Goal: Transaction & Acquisition: Purchase product/service

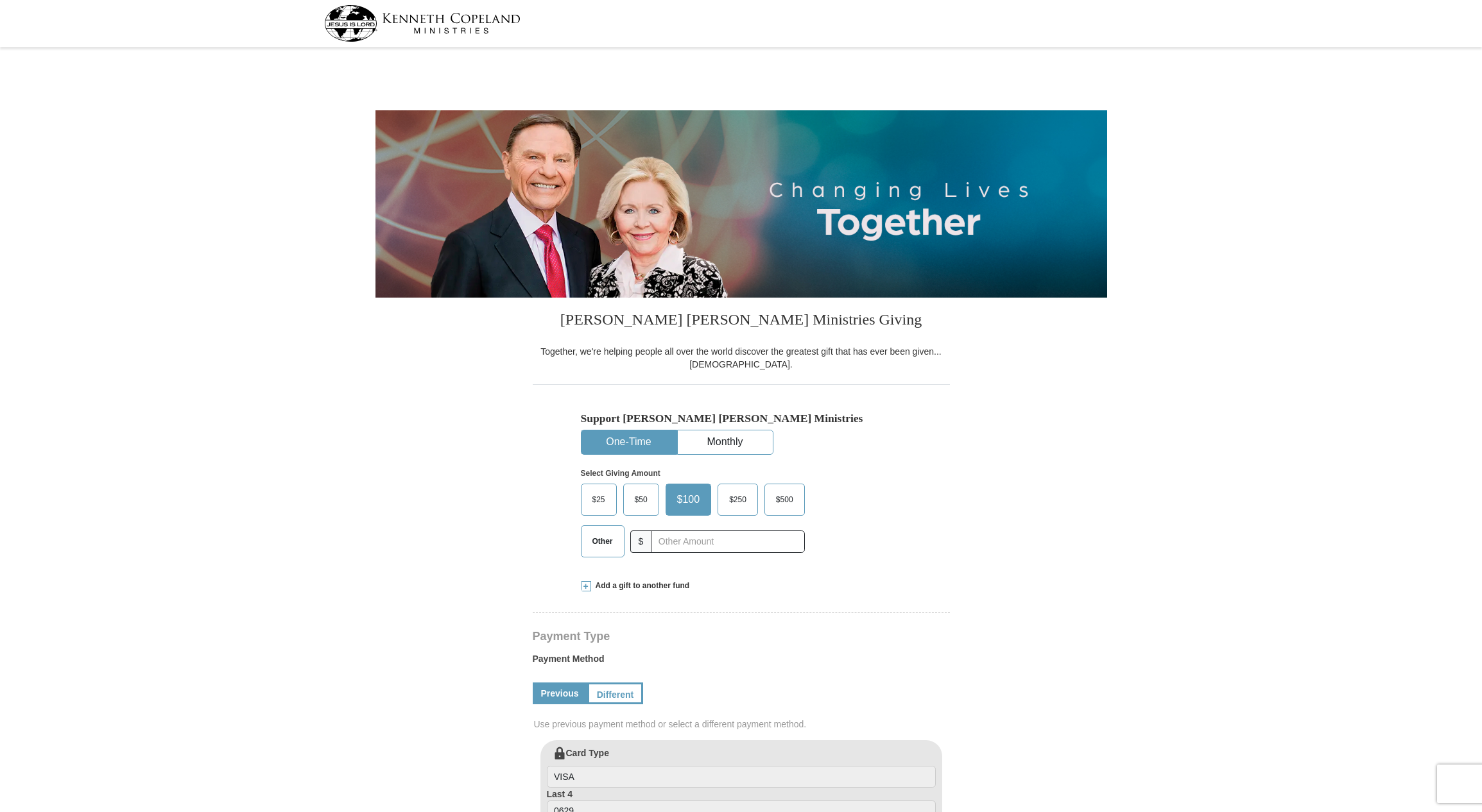
select select "WA"
click at [680, 538] on input "text" at bounding box center [727, 542] width 142 height 22
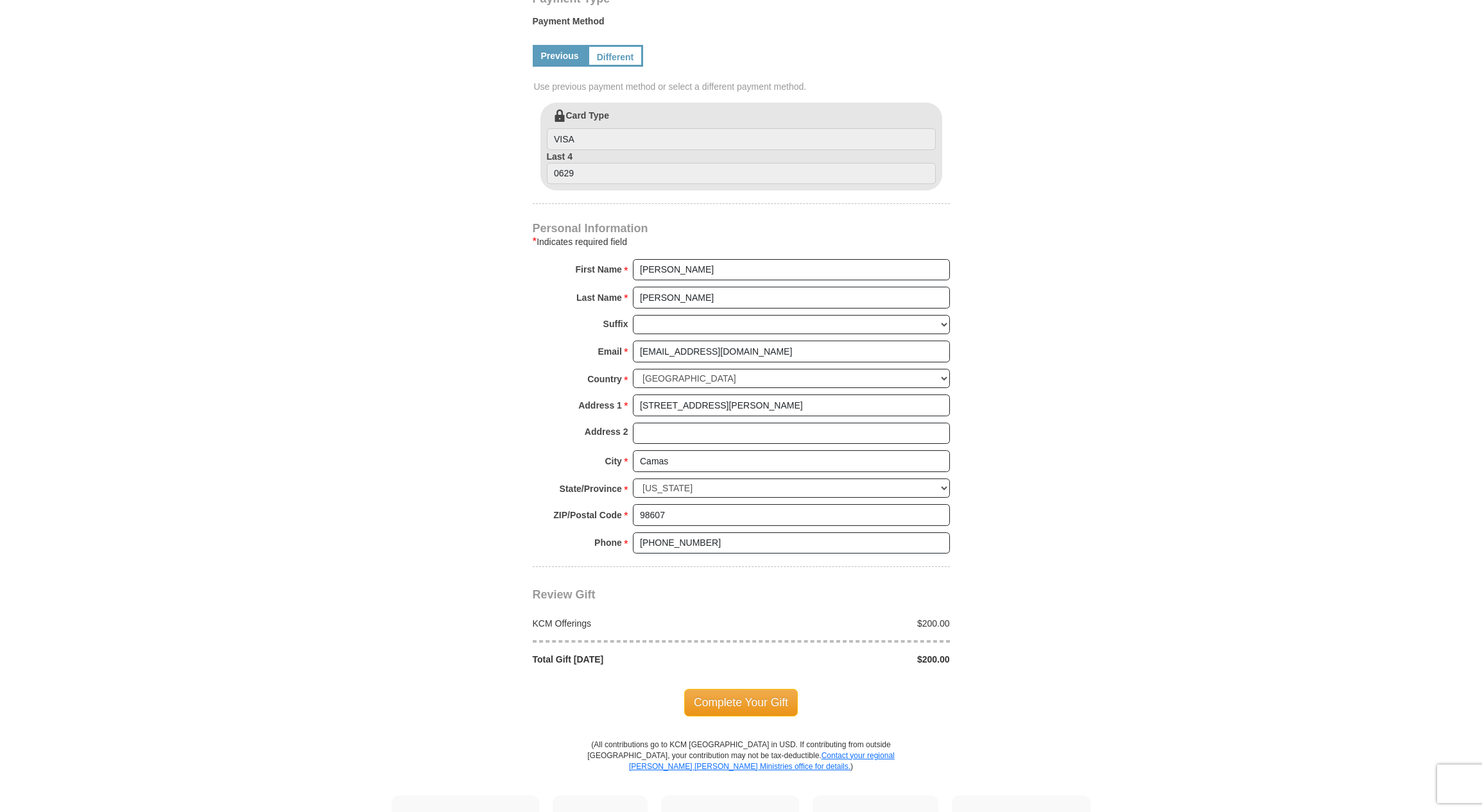
scroll to position [638, 0]
type input "200"
click at [740, 688] on span "Complete Your Gift" at bounding box center [740, 702] width 113 height 27
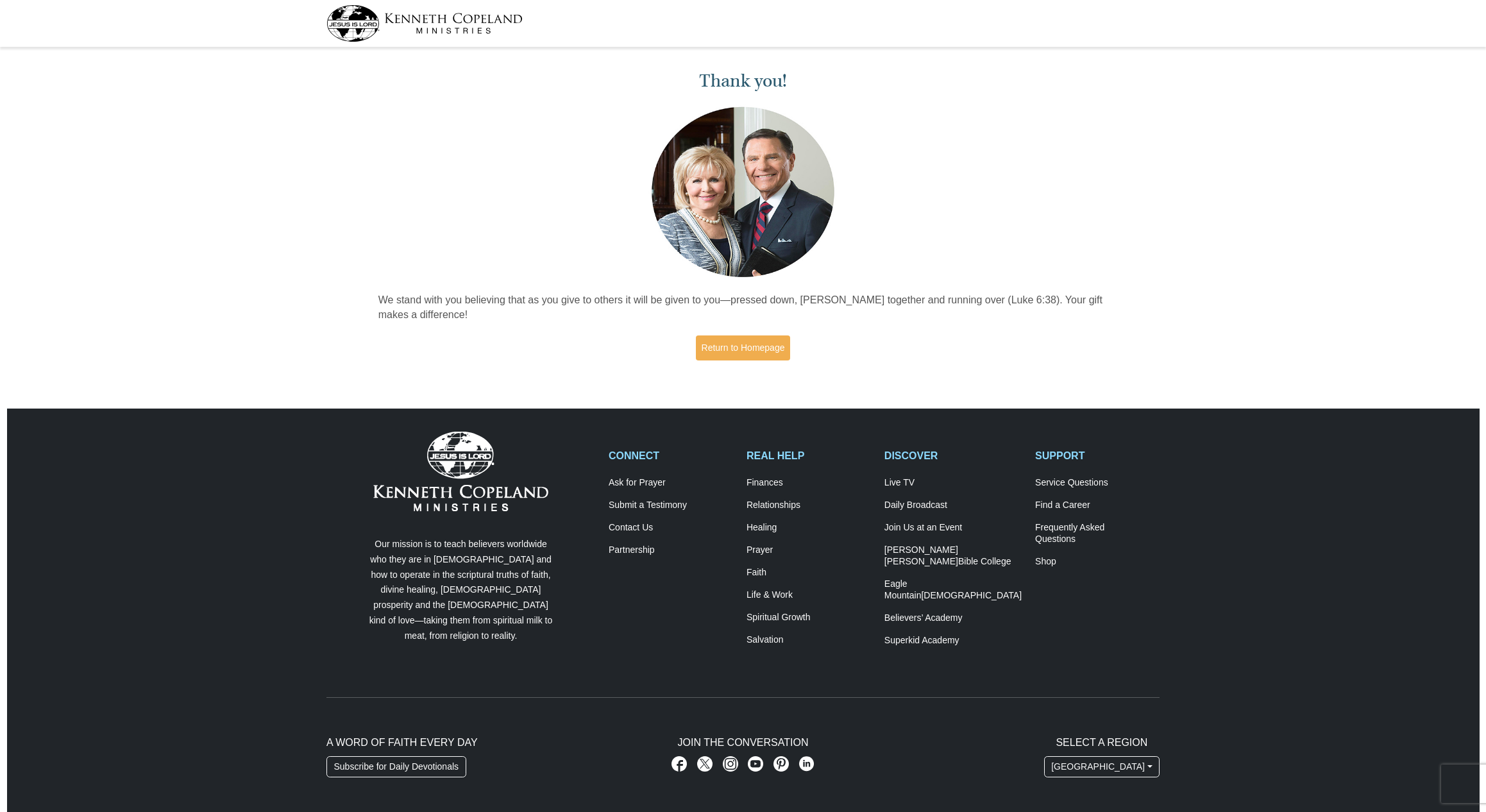
click at [834, 55] on div "Thank you! We stand with you believing that as you give to others it will be gi…" at bounding box center [743, 210] width 743 height 318
click at [754, 347] on link "Return to Homepage" at bounding box center [743, 347] width 95 height 25
click at [761, 352] on link "Return to Homepage" at bounding box center [743, 347] width 95 height 25
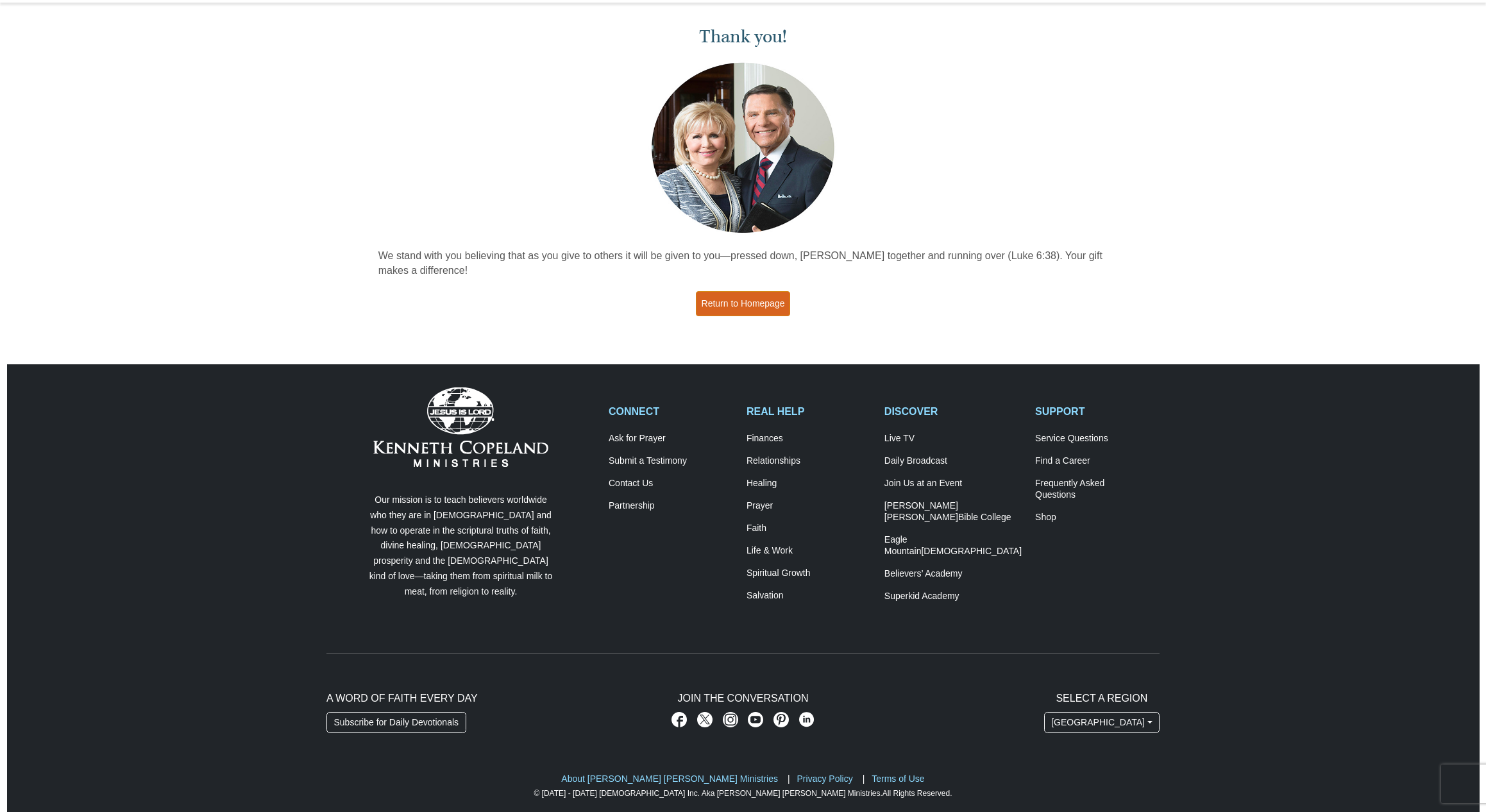
scroll to position [46, 0]
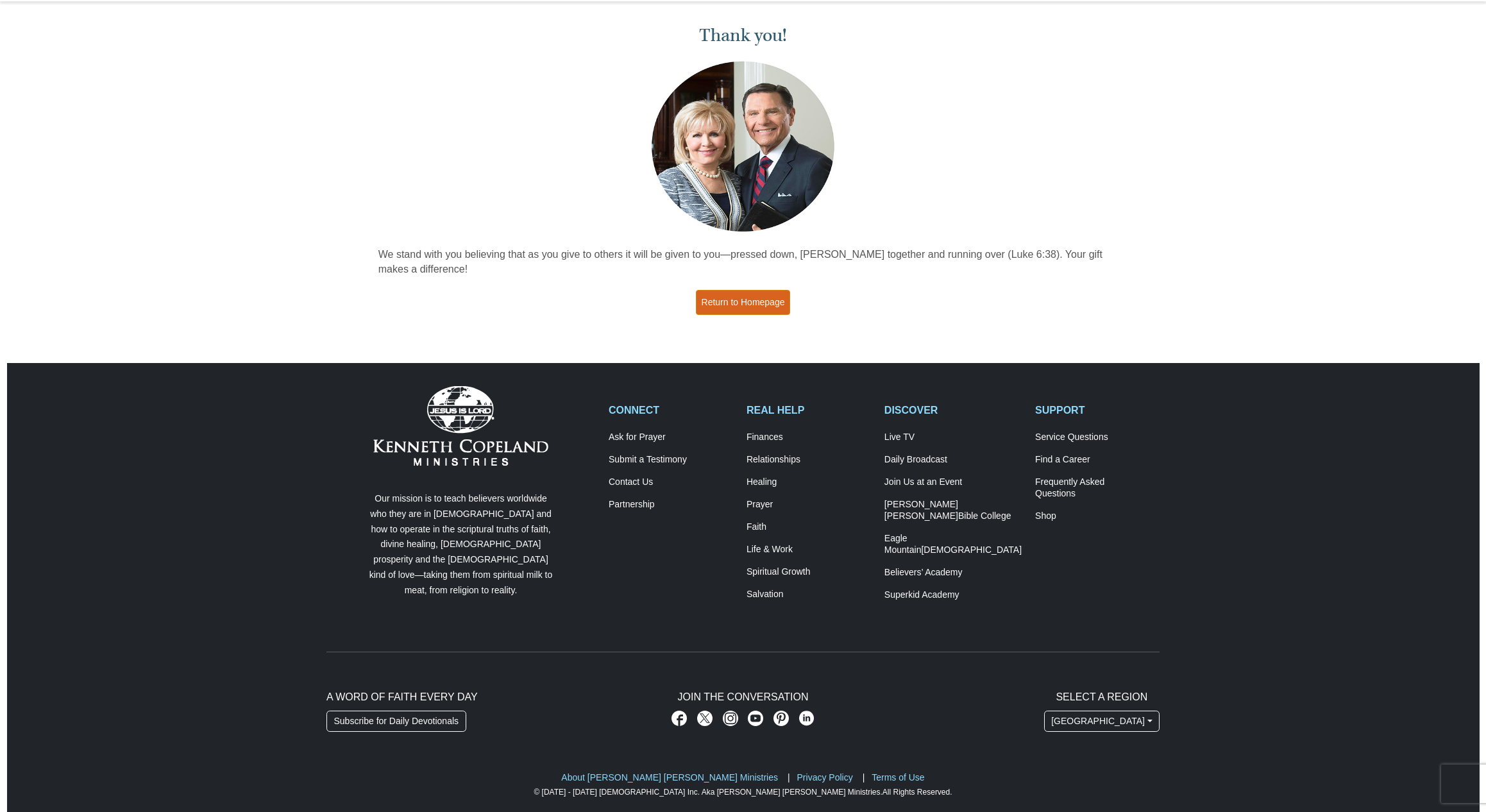
click at [761, 298] on link "Return to Homepage" at bounding box center [743, 302] width 95 height 25
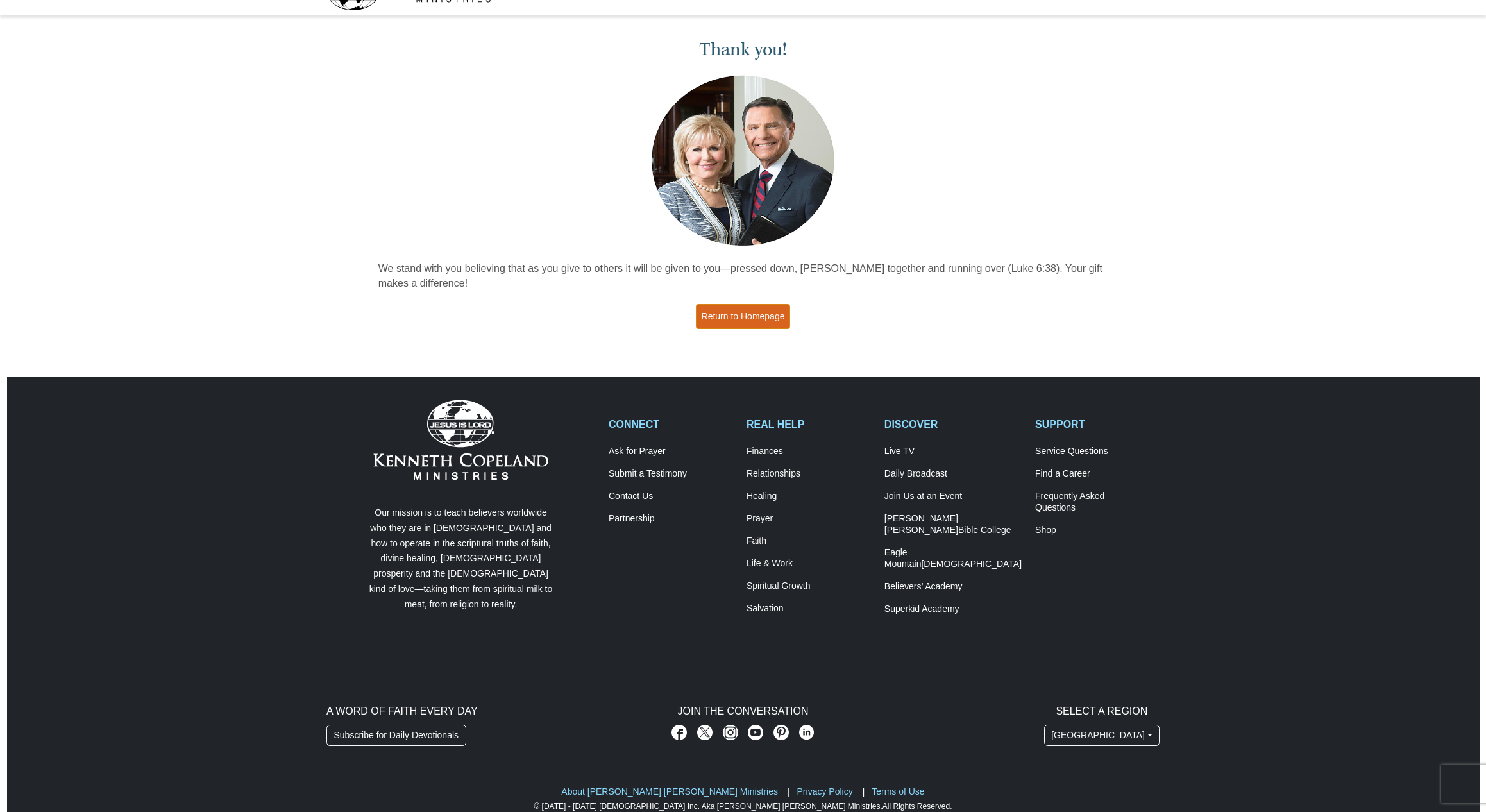
scroll to position [28, 0]
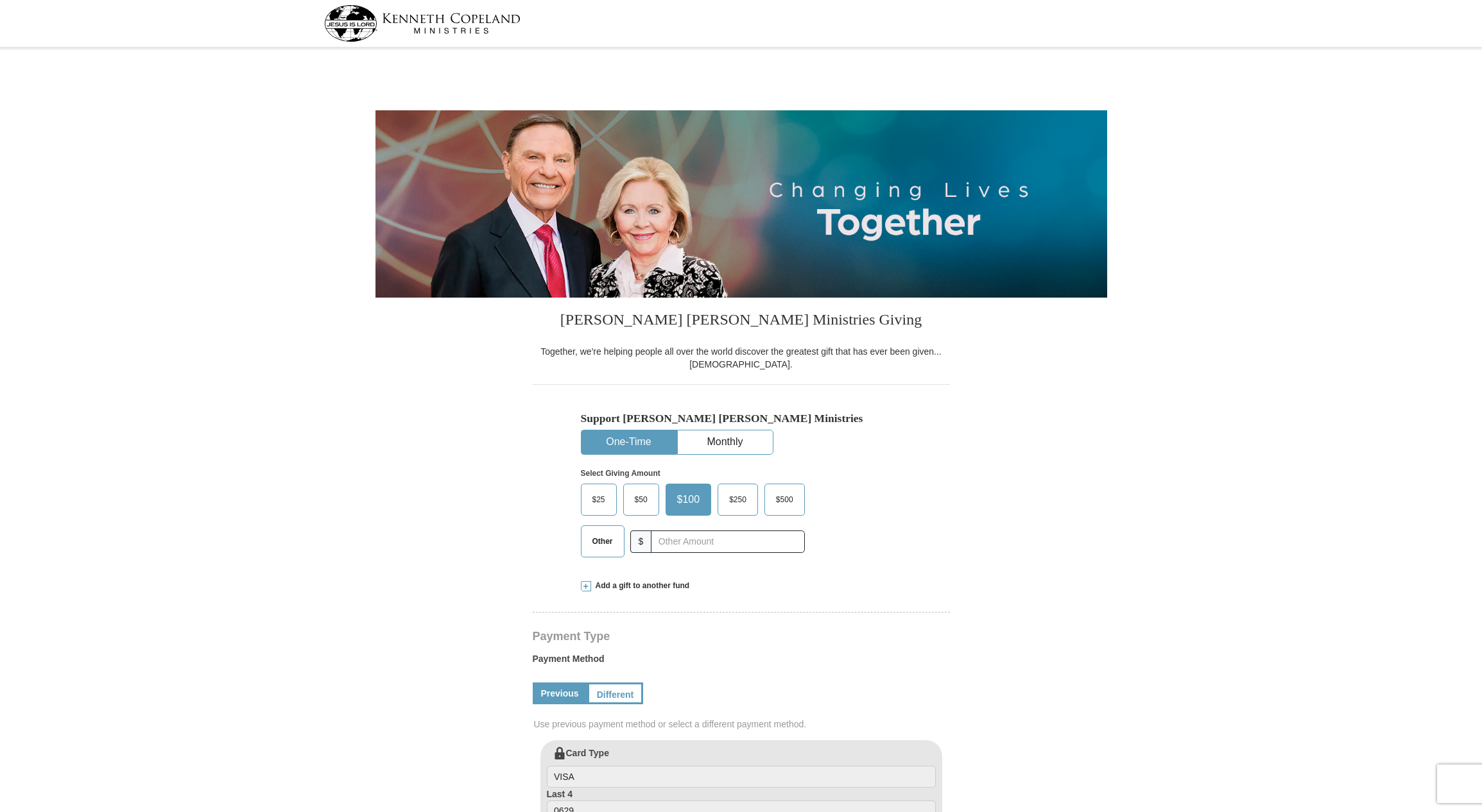
select select "WA"
